Goal: Task Accomplishment & Management: Use online tool/utility

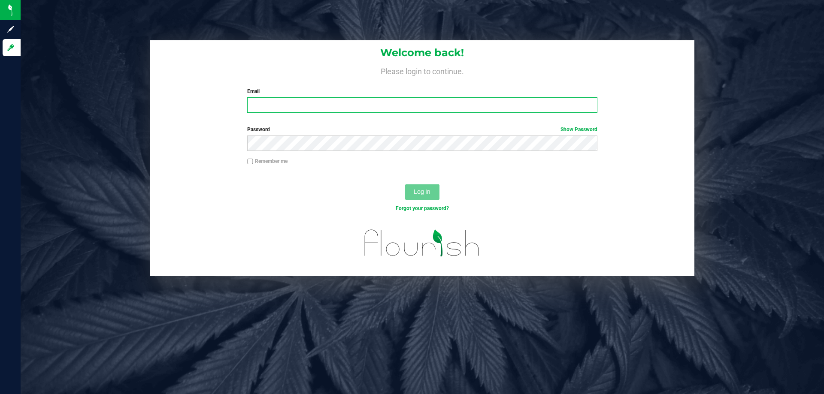
click at [344, 112] on input "Email" at bounding box center [422, 104] width 350 height 15
type input "[EMAIL_ADDRESS][DOMAIN_NAME]"
click at [405, 184] on button "Log In" at bounding box center [422, 191] width 34 height 15
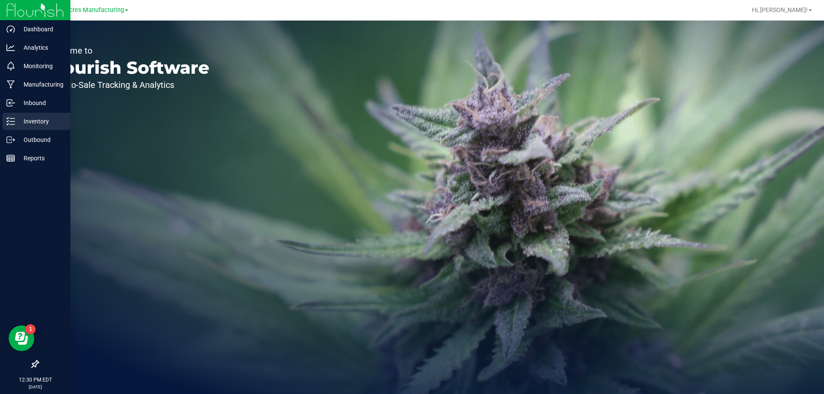
click at [33, 116] on p "Inventory" at bounding box center [40, 121] width 51 height 10
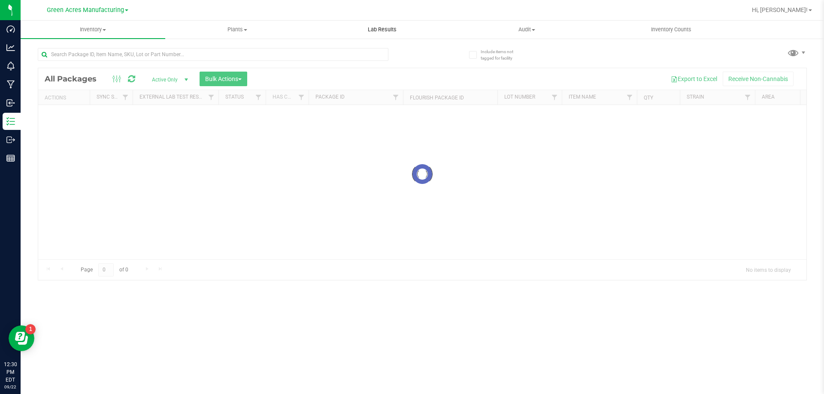
click at [372, 36] on uib-tab-heading "Lab Results" at bounding box center [382, 29] width 144 height 17
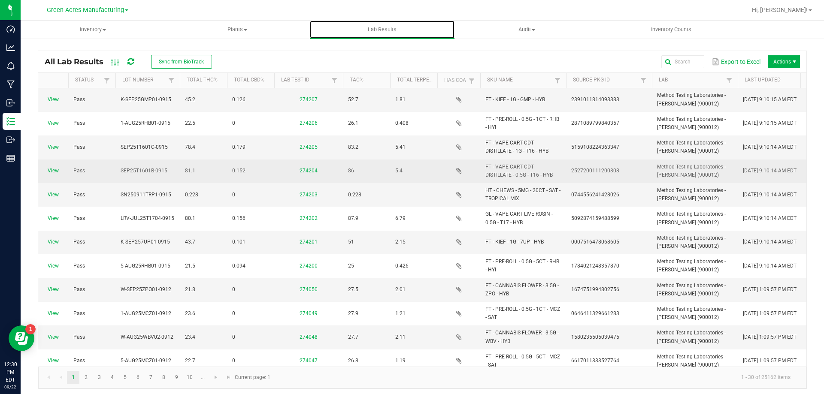
scroll to position [433, 0]
